Goal: Find specific page/section

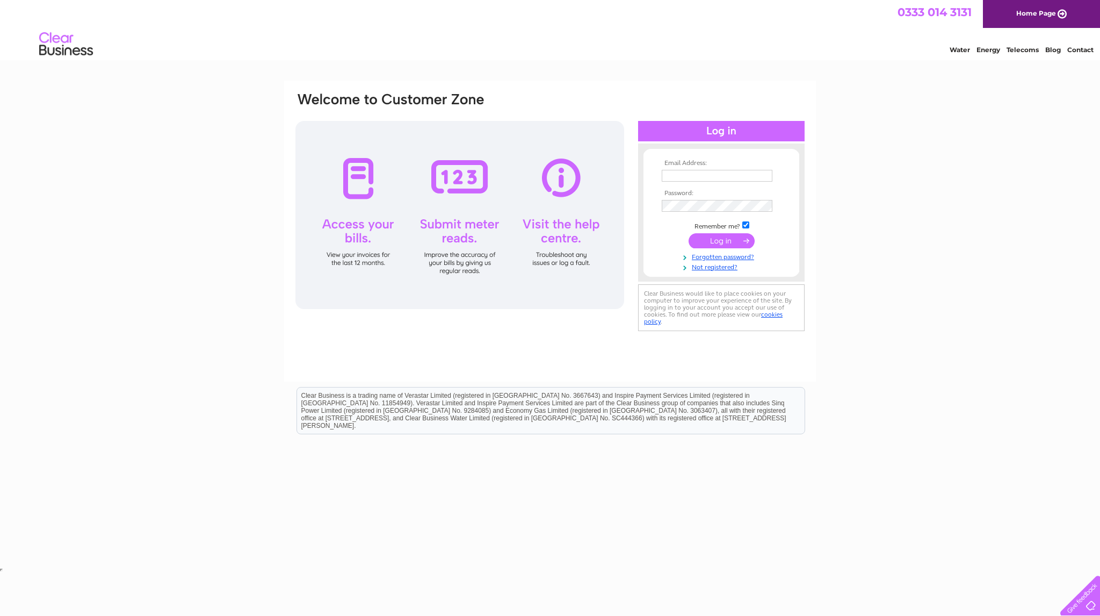
type input "peter.dawson@vts-service.co.uk"
click at [722, 242] on input "submit" at bounding box center [722, 240] width 66 height 15
click at [731, 242] on input "submit" at bounding box center [722, 240] width 66 height 15
click at [725, 243] on input "submit" at bounding box center [722, 241] width 66 height 15
click at [746, 239] on input "submit" at bounding box center [722, 240] width 66 height 15
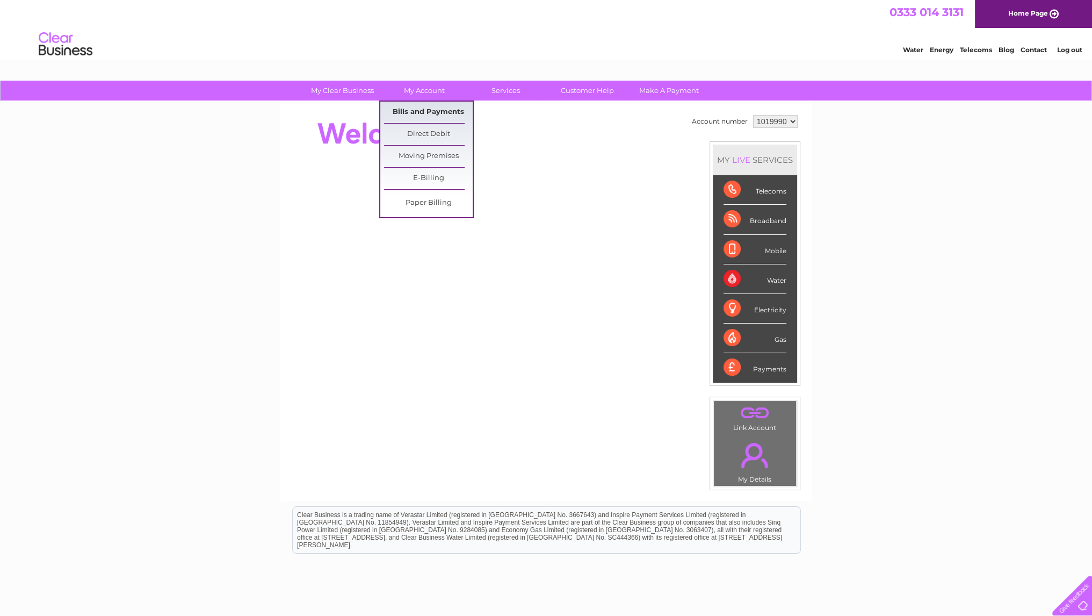
click at [430, 113] on link "Bills and Payments" at bounding box center [428, 112] width 89 height 21
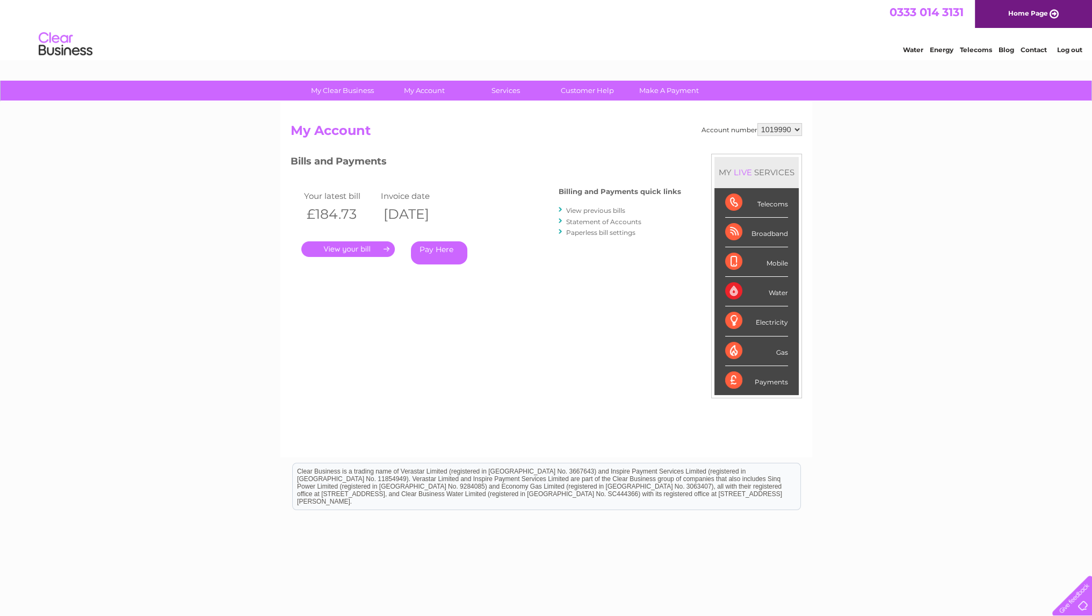
click at [600, 218] on link "Statement of Accounts" at bounding box center [603, 222] width 75 height 8
